Goal: Book appointment/travel/reservation

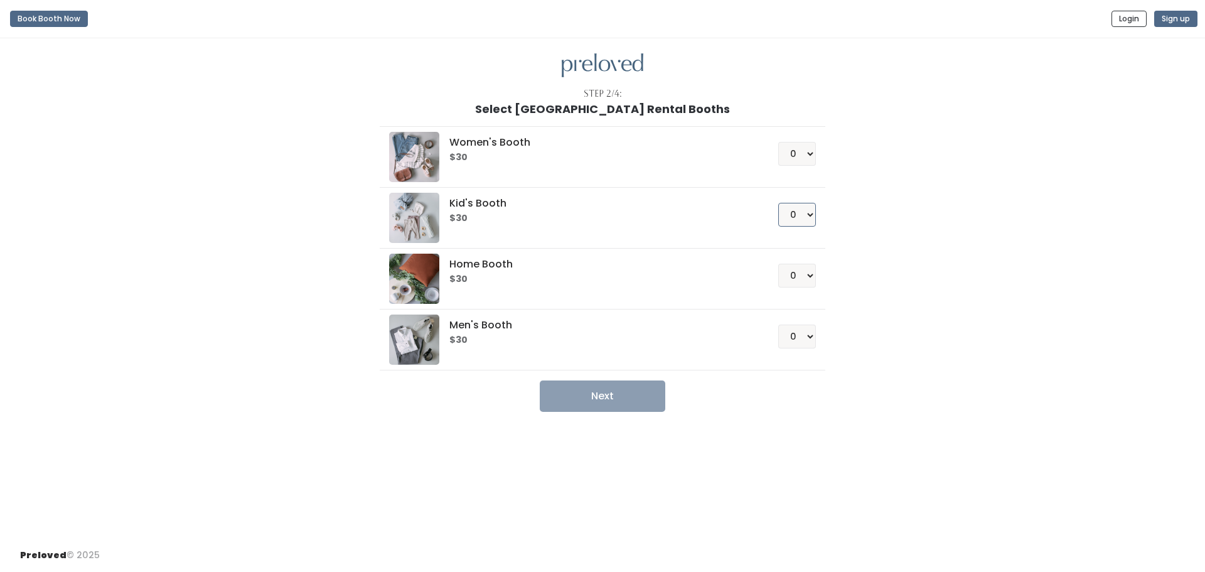
click at [805, 215] on select "0 1 2 3 4" at bounding box center [797, 215] width 38 height 24
select select "1"
click at [778, 203] on select "0 1 2 3 4" at bounding box center [797, 215] width 38 height 24
click at [793, 161] on select "0 1 2 3 4" at bounding box center [797, 154] width 38 height 24
select select "1"
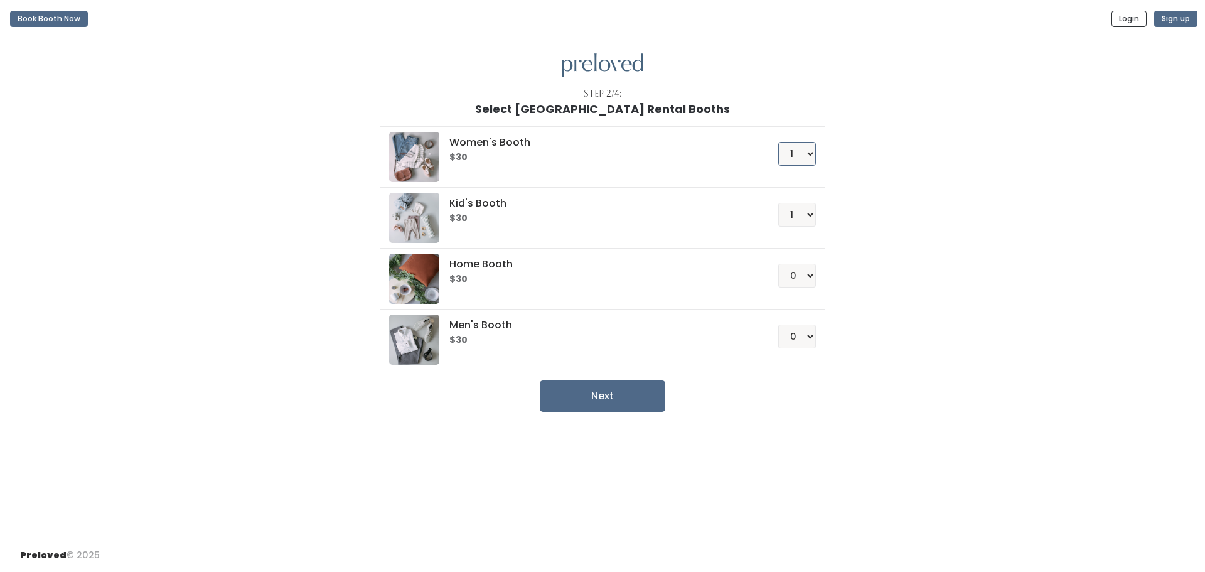
click at [778, 142] on select "0 1 2 3 4" at bounding box center [797, 154] width 38 height 24
click at [612, 401] on button "Next" at bounding box center [603, 395] width 126 height 31
click at [811, 209] on select "0 1 2 3 4" at bounding box center [797, 215] width 38 height 24
select select "0"
click at [778, 203] on select "0 1 2 3 4" at bounding box center [797, 215] width 38 height 24
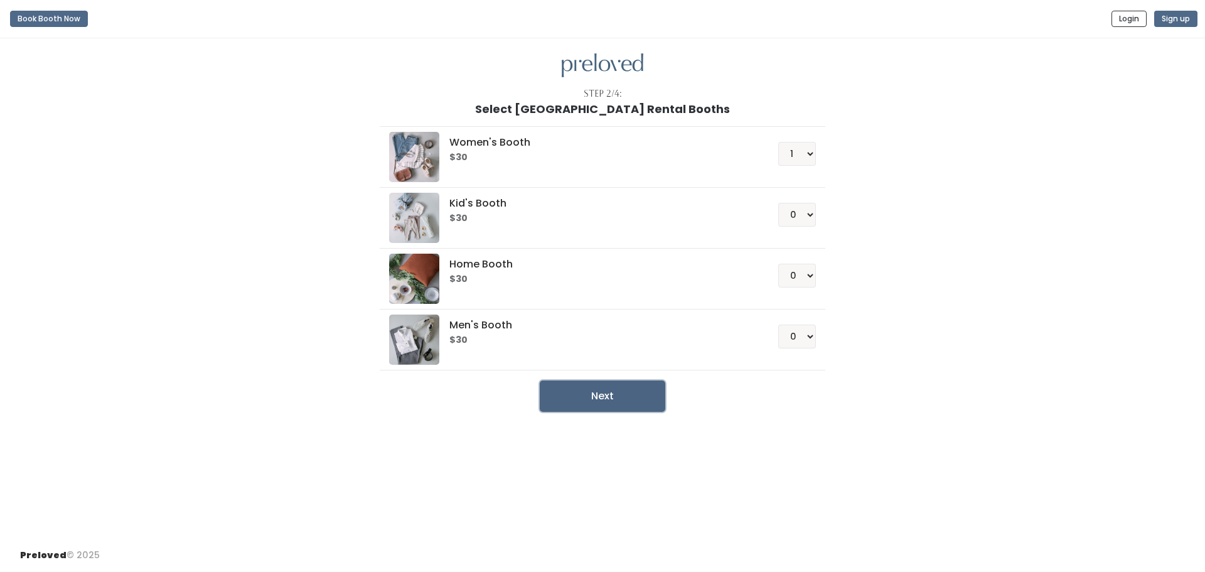
drag, startPoint x: 638, startPoint y: 397, endPoint x: 824, endPoint y: 402, distance: 186.4
click at [638, 397] on button "Next" at bounding box center [603, 395] width 126 height 31
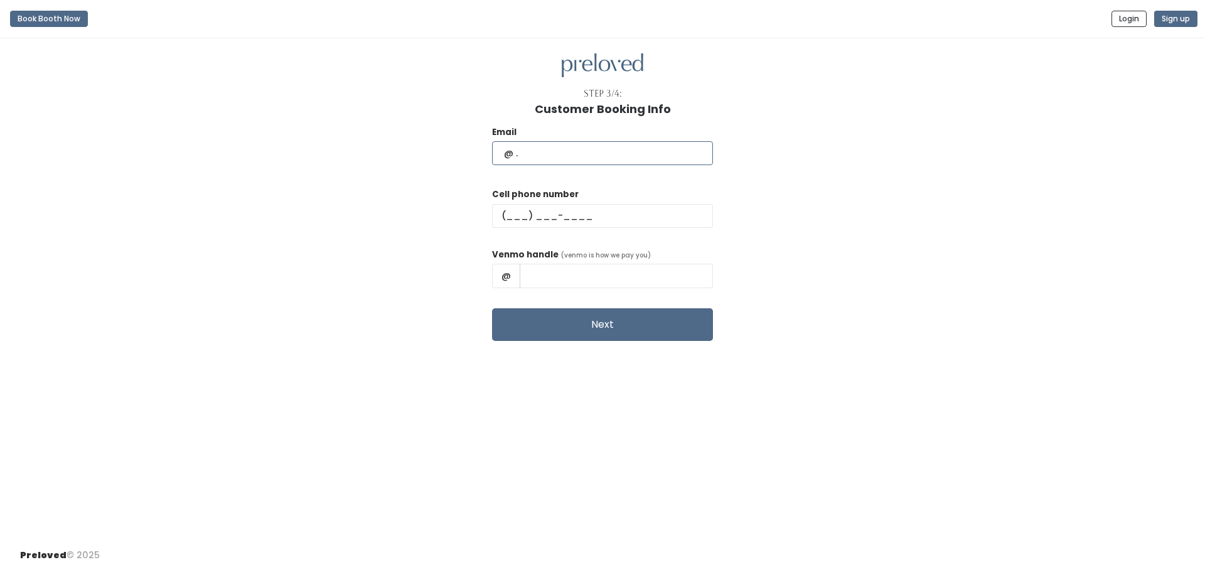
click at [611, 145] on input "text" at bounding box center [602, 153] width 221 height 24
type input "lindsay.brown0720@gmail.com"
type input "(618) 420-8819"
type input "Tripp Brown"
drag, startPoint x: 642, startPoint y: 277, endPoint x: 393, endPoint y: 277, distance: 248.5
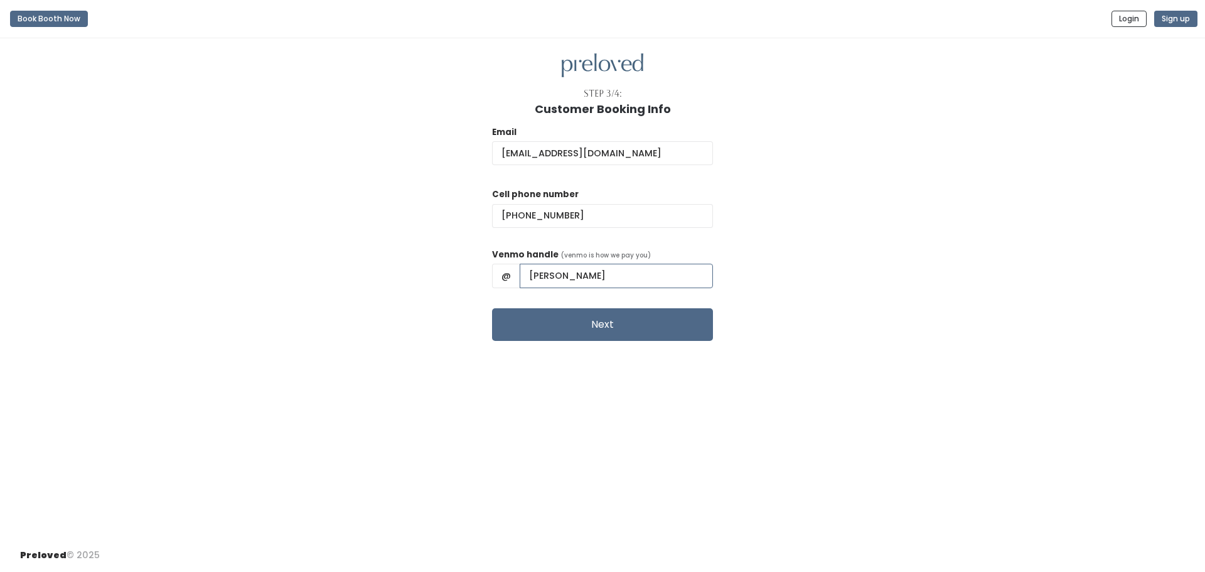
click at [393, 277] on div "Email lindsay.brown0720@gmail.com Cell phone number (618) 420-8819 Venmo handle…" at bounding box center [602, 227] width 1165 height 225
type input "Lindsay-Brown0720"
drag, startPoint x: 508, startPoint y: 402, endPoint x: 584, endPoint y: 390, distance: 76.9
click at [508, 399] on div "Step 3/4: Customer Booking Info Email lindsay.brown0720@gmail.com Cell phone nu…" at bounding box center [602, 288] width 1205 height 500
click at [664, 334] on button "Next" at bounding box center [602, 324] width 221 height 33
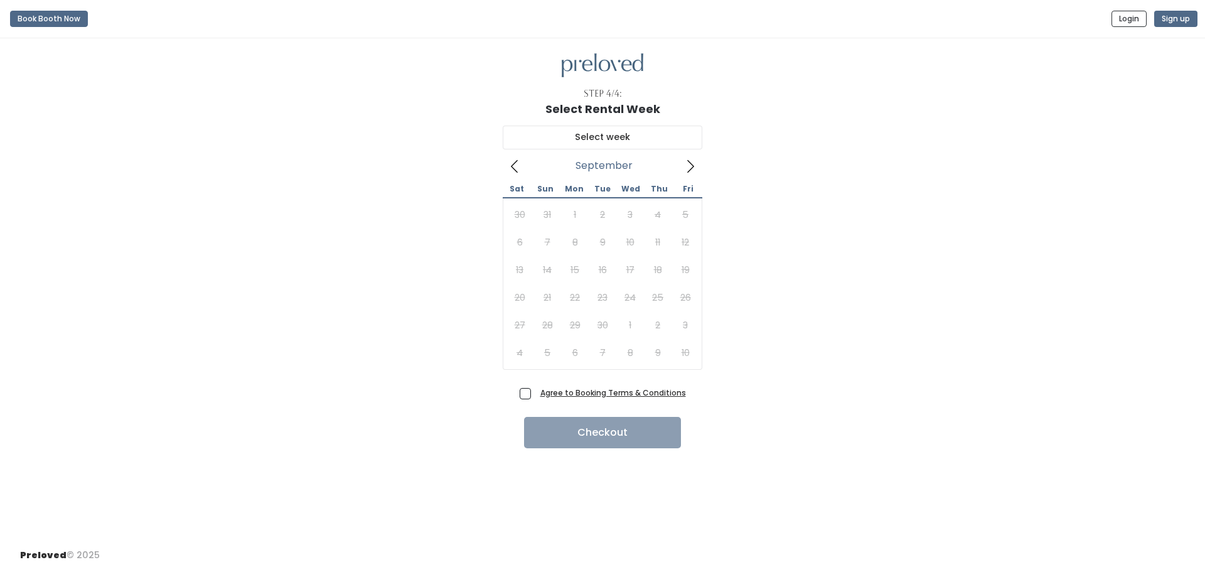
click at [689, 158] on span at bounding box center [690, 166] width 24 height 20
type input "[DATE] to [DATE]"
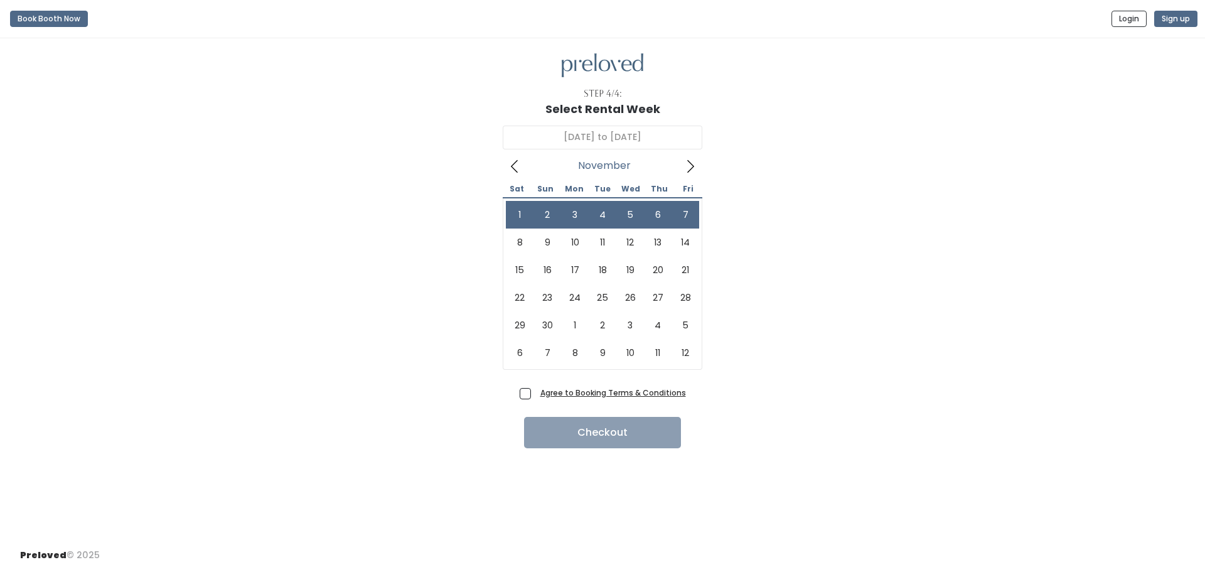
click at [535, 392] on span "Agree to Booking Terms & Conditions" at bounding box center [610, 392] width 151 height 13
click at [535, 392] on input "Agree to Booking Terms & Conditions" at bounding box center [539, 390] width 8 height 8
checkbox input "true"
click at [564, 430] on button "Checkout" at bounding box center [602, 432] width 157 height 31
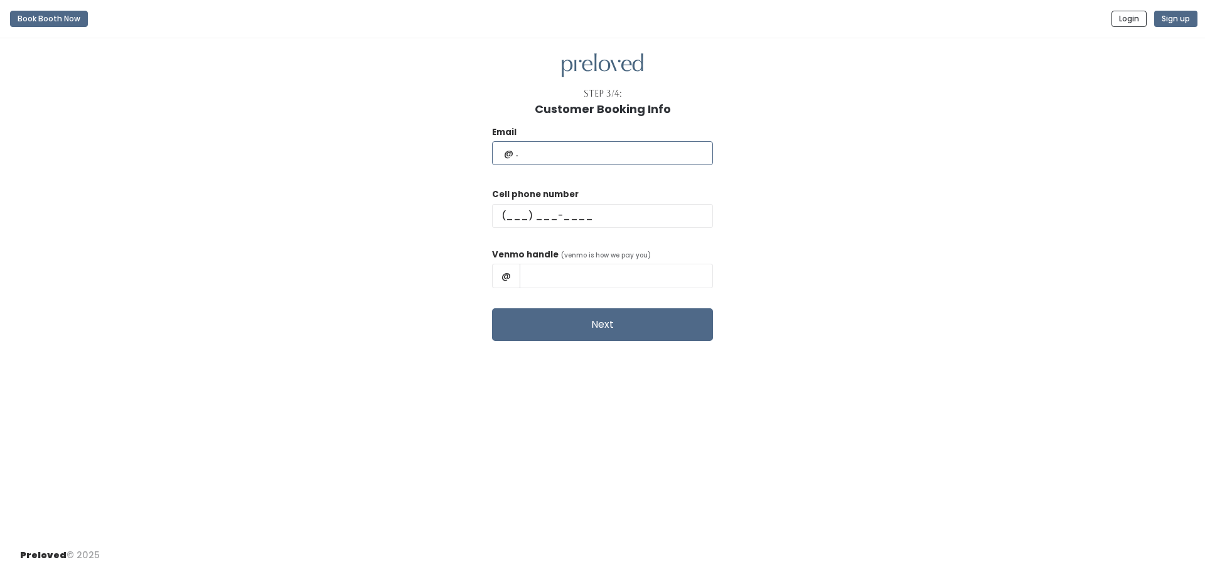
click at [649, 157] on input "text" at bounding box center [602, 153] width 221 height 24
type input "lindsay.brown0720@gmail.com"
type input "Lindsay Baumhardt"
drag, startPoint x: 660, startPoint y: 277, endPoint x: 448, endPoint y: 281, distance: 212.1
click at [448, 281] on div "Email lindsay.brown0720@gmail.com Cell phone number Venmo handle (venmo is how …" at bounding box center [602, 227] width 1165 height 225
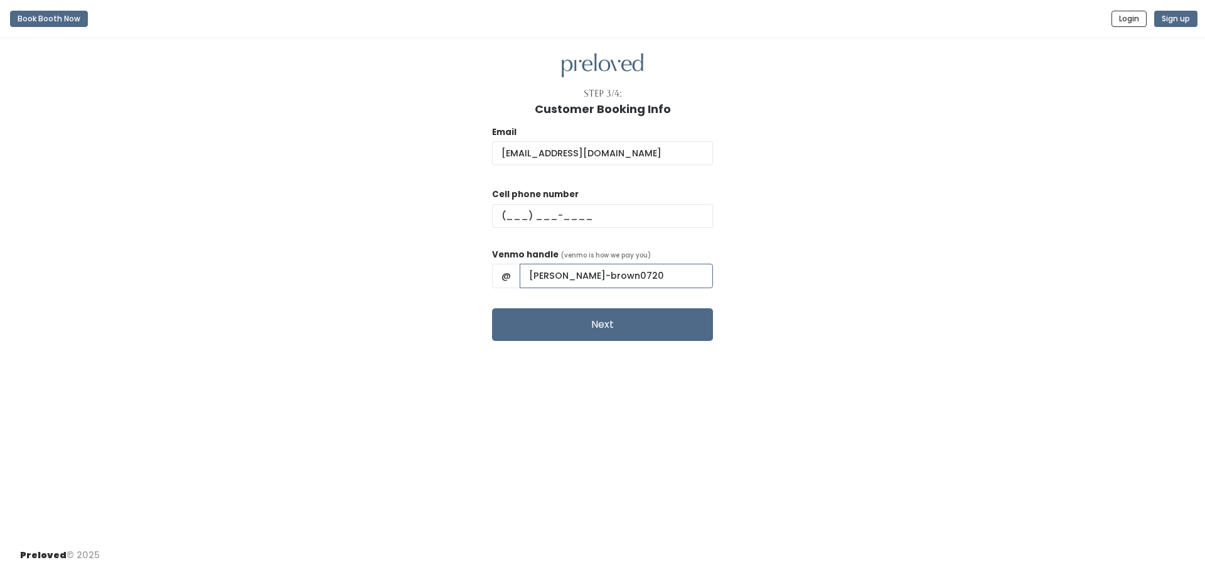
type input "lindsay-brown0720"
click at [766, 264] on div "Email lindsay.brown0720@gmail.com Cell phone number Venmo handle (venmo is how …" at bounding box center [602, 227] width 1165 height 225
click at [601, 216] on input "text" at bounding box center [602, 216] width 221 height 24
type input "(618) 420-8819"
click at [601, 325] on button "Next" at bounding box center [602, 324] width 221 height 33
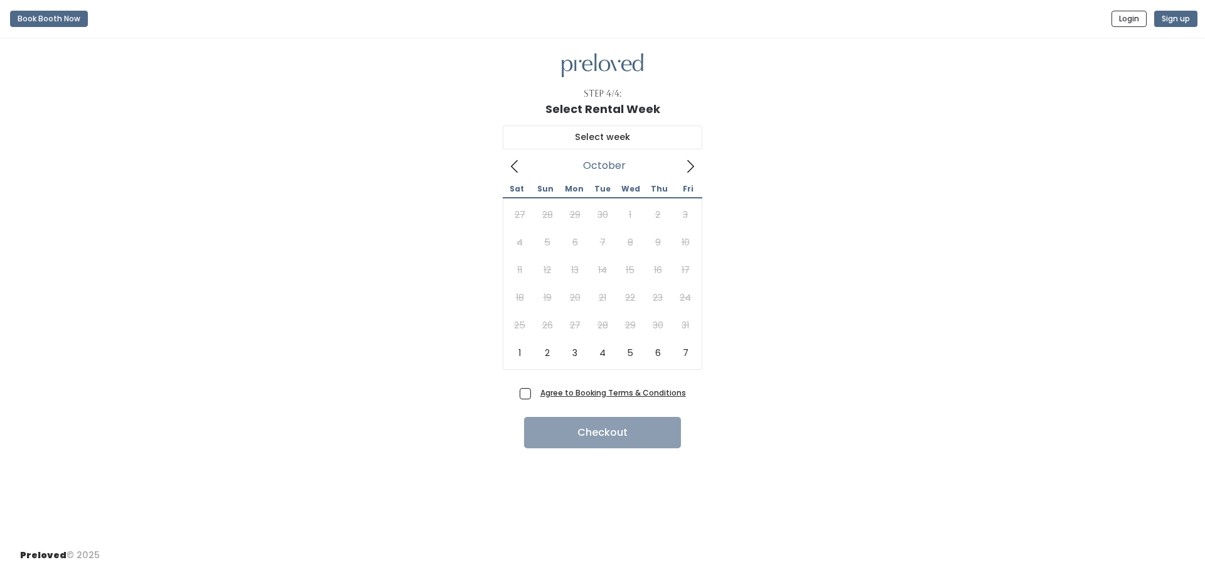
click at [695, 162] on icon at bounding box center [690, 166] width 14 height 14
type input "November 1 to November 7"
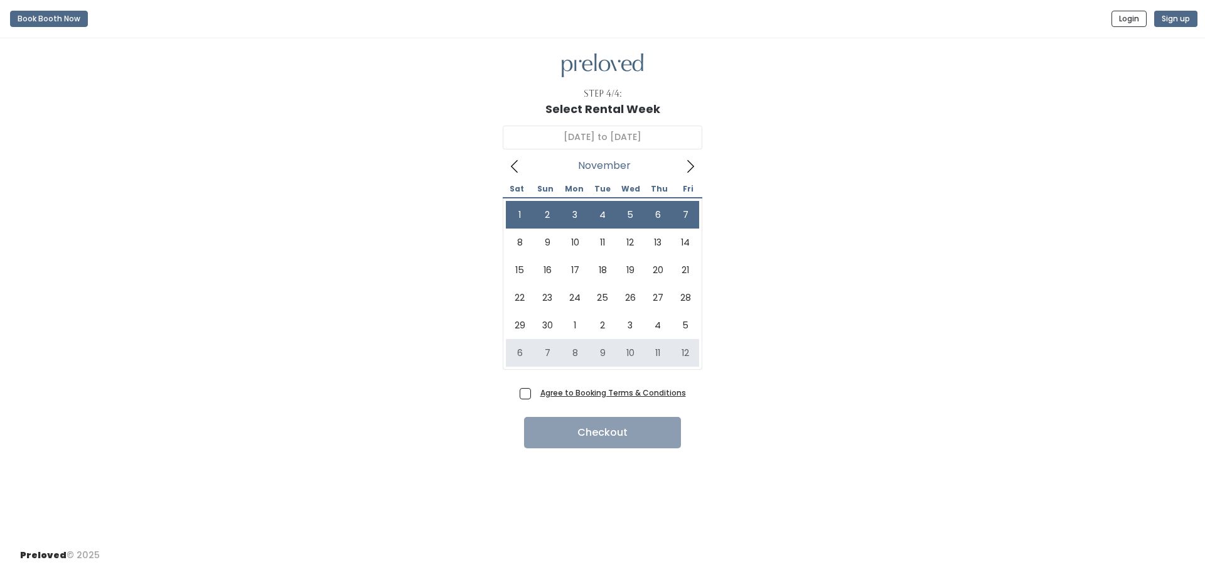
click at [535, 395] on span "Agree to Booking Terms & Conditions" at bounding box center [610, 392] width 151 height 13
click at [535, 394] on input "Agree to Booking Terms & Conditions" at bounding box center [539, 390] width 8 height 8
checkbox input "true"
click at [616, 437] on button "Checkout" at bounding box center [602, 432] width 157 height 31
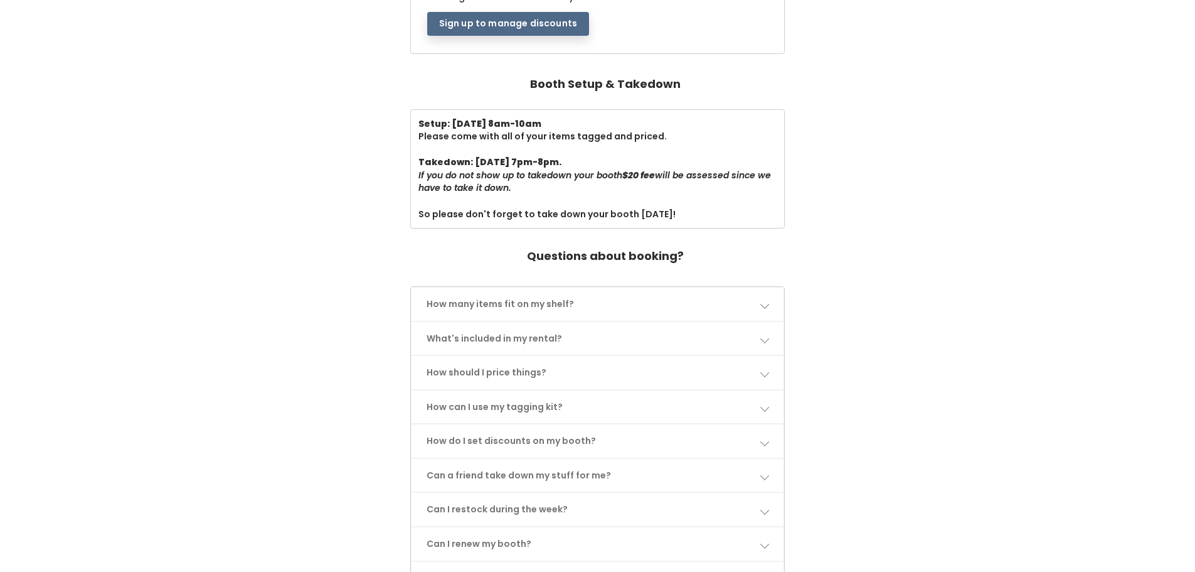
scroll to position [377, 0]
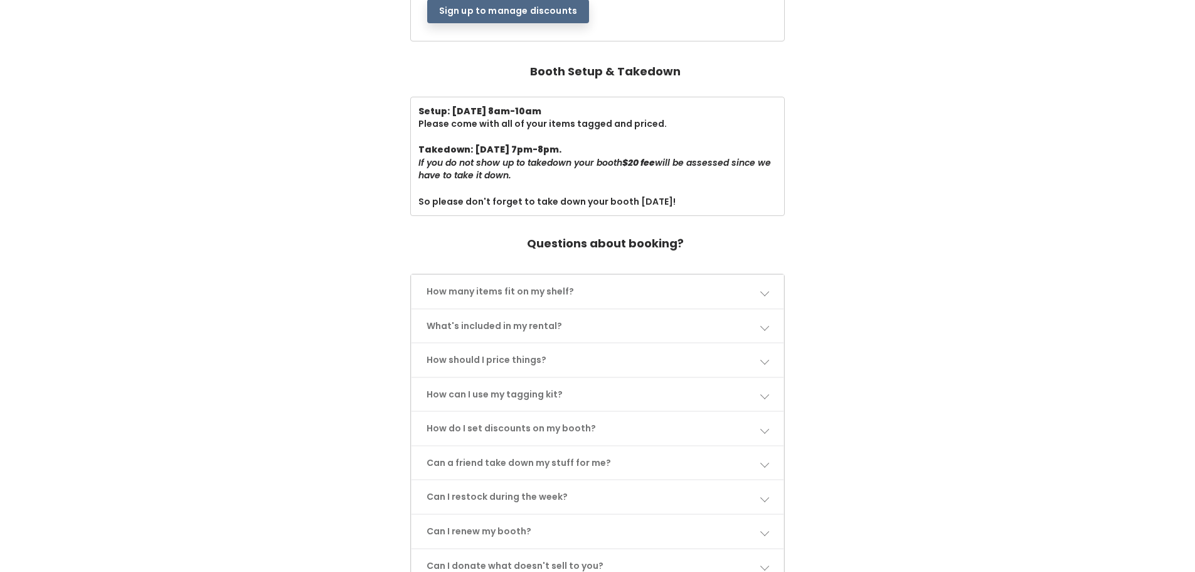
click at [730, 277] on link "How many items fit on my shelf?" at bounding box center [598, 291] width 373 height 33
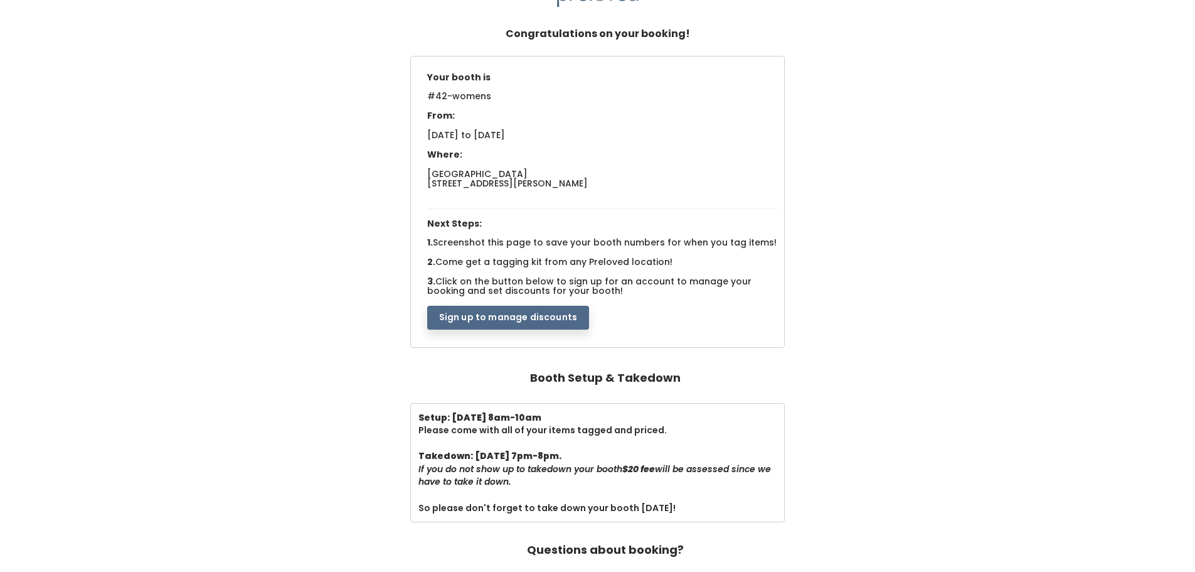
scroll to position [0, 0]
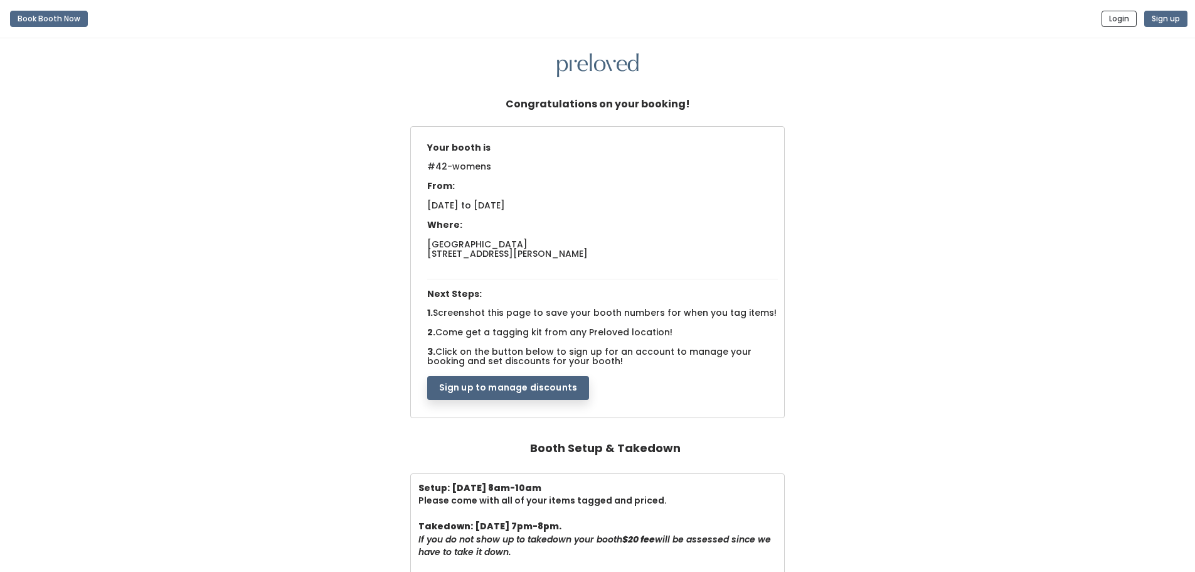
click at [515, 385] on button "Sign up to manage discounts" at bounding box center [508, 388] width 162 height 24
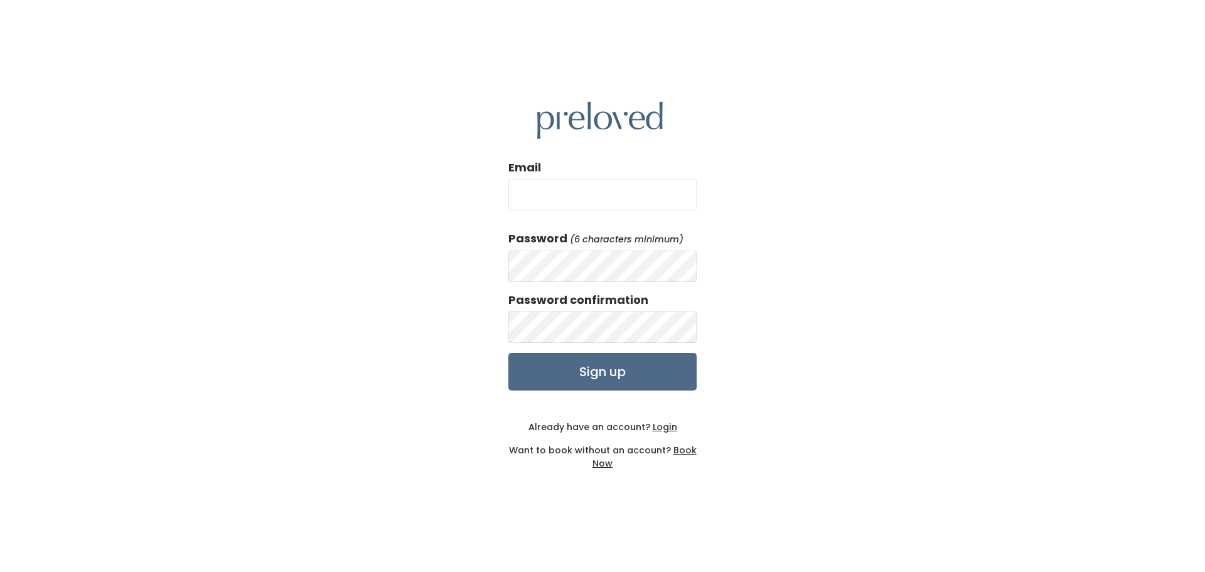
click at [541, 186] on input "Email" at bounding box center [602, 194] width 188 height 31
type input "lindsay.brown0720@gmail.com"
click at [590, 244] on div "Password (6 characters minimum)" at bounding box center [602, 255] width 188 height 51
click at [590, 249] on div "Password (6 characters minimum)" at bounding box center [602, 255] width 188 height 51
click at [508, 353] on input "Sign up" at bounding box center [602, 372] width 188 height 38
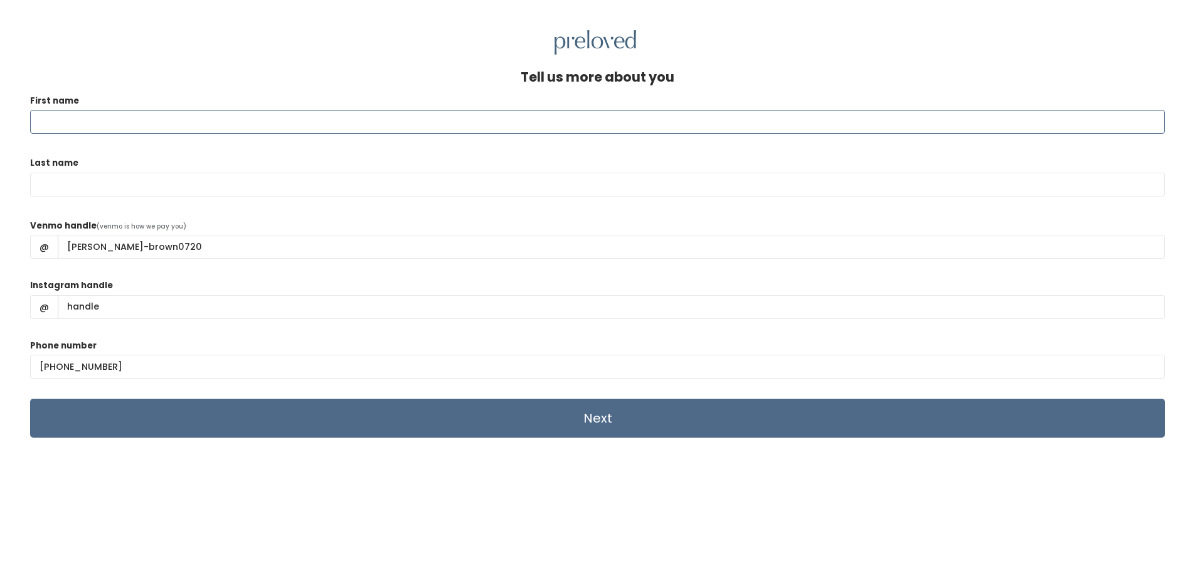
click at [507, 123] on input "First name" at bounding box center [597, 122] width 1135 height 24
type input "Lindsay"
type input "Brown"
click at [634, 429] on input "Next" at bounding box center [597, 417] width 1135 height 39
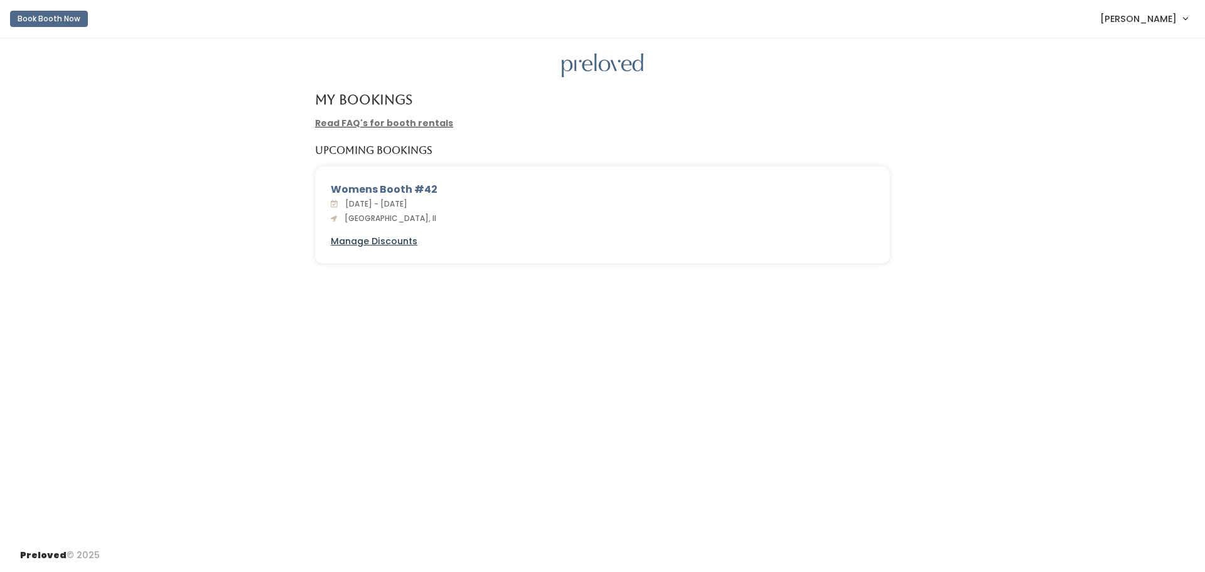
click at [387, 237] on u "Manage Discounts" at bounding box center [374, 241] width 87 height 13
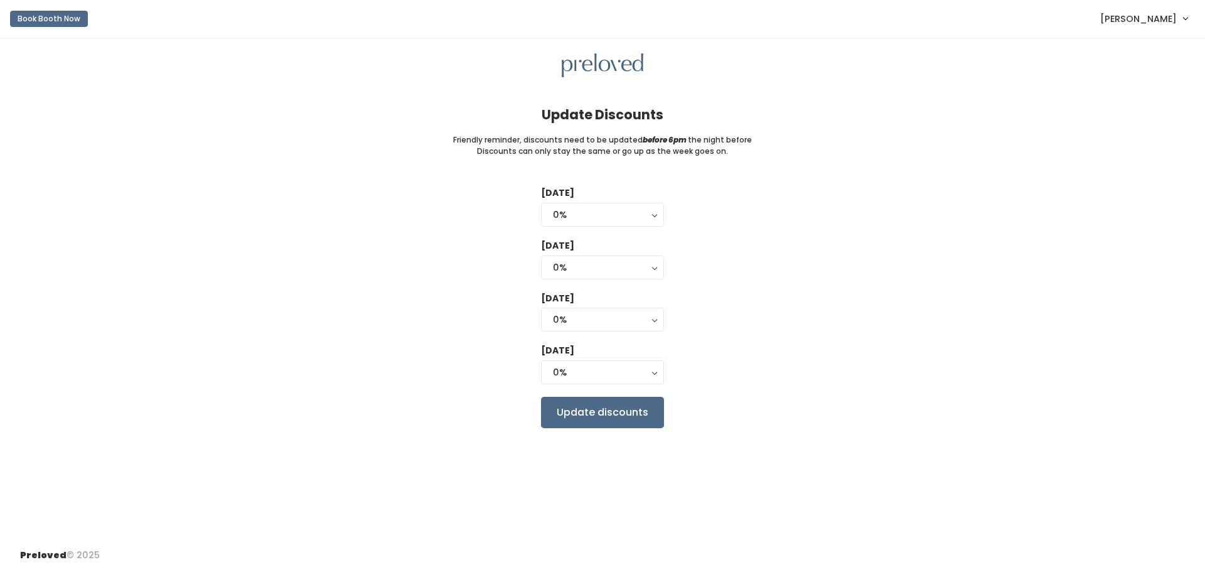
click at [1139, 24] on span "[PERSON_NAME]" at bounding box center [1138, 19] width 77 height 14
click at [1171, 51] on link "My bookings" at bounding box center [1143, 49] width 112 height 23
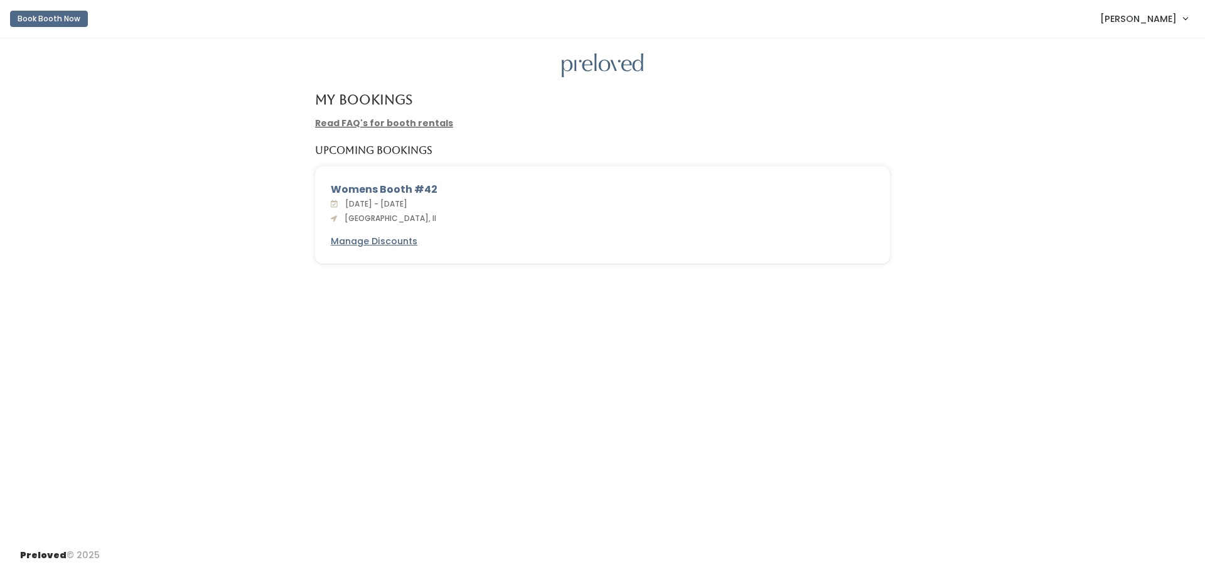
click at [627, 331] on div "My Bookings Read FAQ's for booth rentals Upcoming Bookings Womens Booth #42 [DA…" at bounding box center [602, 288] width 1205 height 500
click at [395, 300] on div "My Bookings Read FAQ's for booth rentals Upcoming Bookings Womens Booth #42 [DA…" at bounding box center [602, 288] width 1205 height 500
